Goal: Task Accomplishment & Management: Use online tool/utility

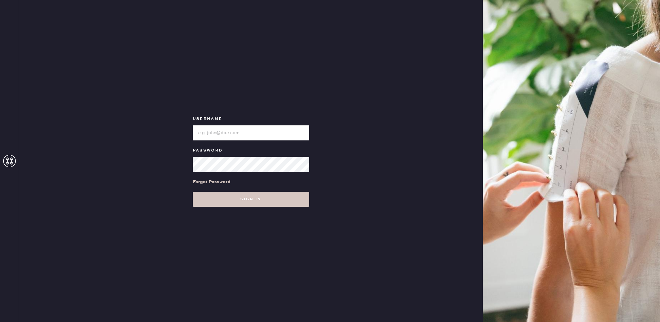
click at [232, 135] on input "loginName" at bounding box center [251, 132] width 116 height 15
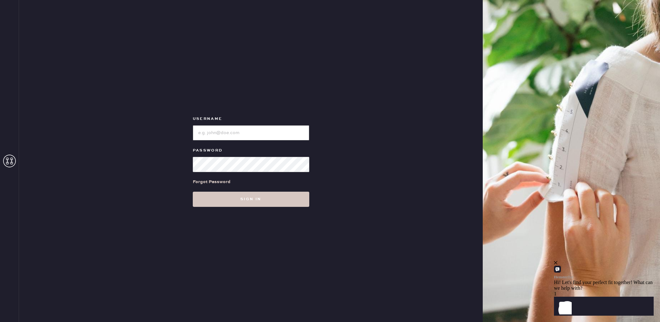
click at [224, 130] on input "loginName" at bounding box center [251, 132] width 116 height 15
paste input "Reformationstudiocity"
type input "Reformationstudiocity"
click at [230, 203] on button "Sign in" at bounding box center [251, 199] width 116 height 15
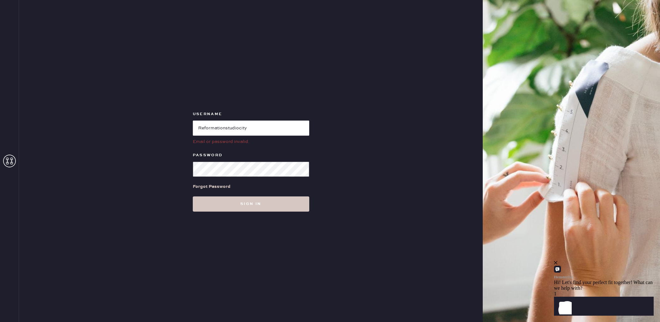
click at [169, 165] on div "Username Email or password invalid. Password Forgot Password Sign in" at bounding box center [251, 161] width 464 height 322
click at [295, 205] on button "Sign in" at bounding box center [251, 204] width 116 height 15
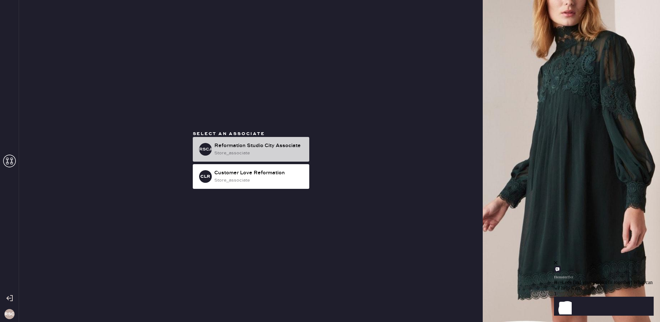
click at [280, 147] on div "Reformation Studio City Associate" at bounding box center [259, 146] width 90 height 8
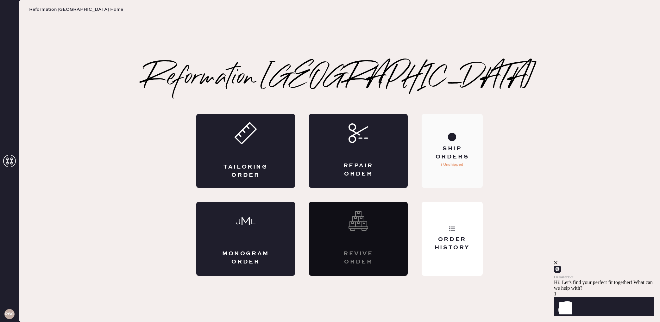
click at [454, 154] on div "Ship Orders" at bounding box center [452, 153] width 51 height 16
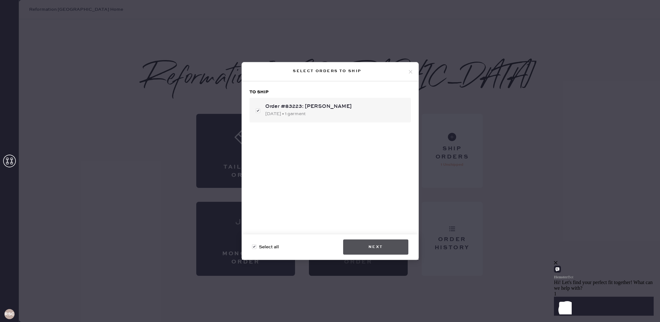
click at [393, 240] on button "Next" at bounding box center [375, 247] width 65 height 15
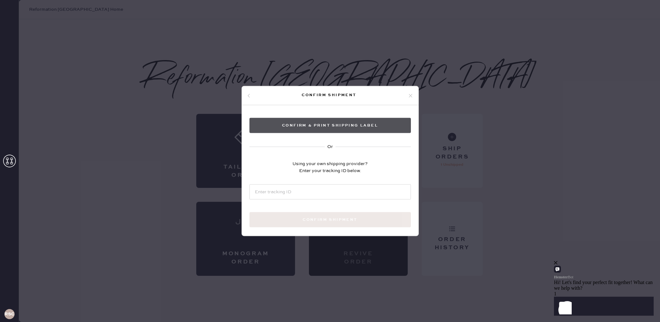
click at [368, 127] on button "Confirm & Print shipping label" at bounding box center [329, 125] width 161 height 15
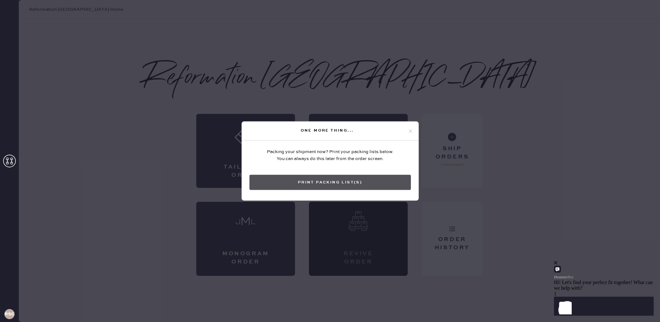
click at [358, 185] on button "Print Packing List(s)" at bounding box center [329, 182] width 161 height 15
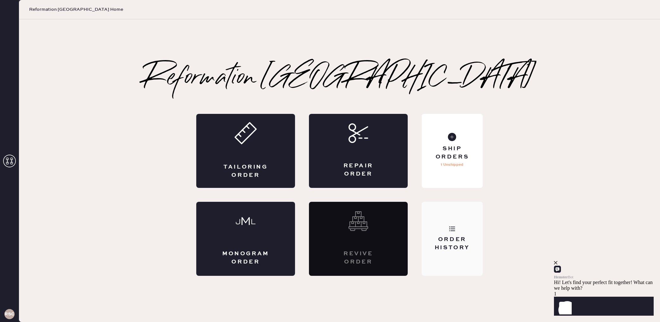
click at [452, 221] on div "Order History" at bounding box center [452, 239] width 61 height 74
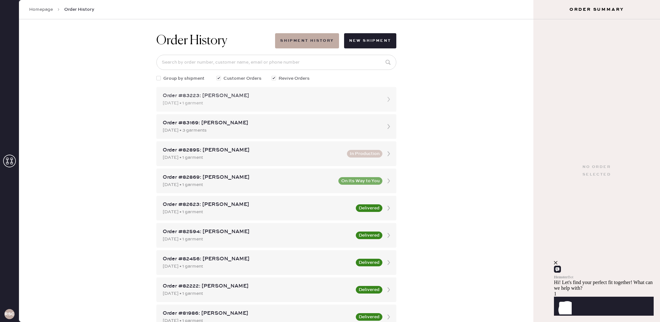
click at [286, 107] on div "Order #83223: [PERSON_NAME] [DATE] • 1 garment" at bounding box center [276, 99] width 240 height 25
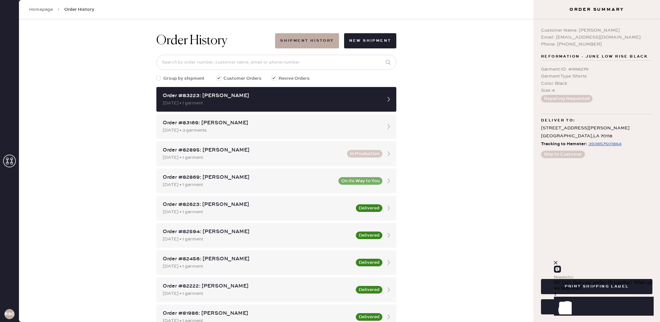
drag, startPoint x: 648, startPoint y: 266, endPoint x: 646, endPoint y: 269, distance: 3.4
click at [646, 266] on div "close" at bounding box center [604, 263] width 100 height 6
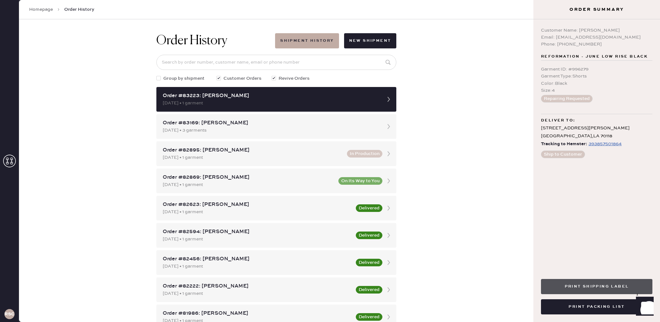
click at [598, 286] on button "Print Shipping Label" at bounding box center [596, 286] width 111 height 15
click at [40, 9] on link "Homepage" at bounding box center [41, 9] width 24 height 6
